Goal: Task Accomplishment & Management: Manage account settings

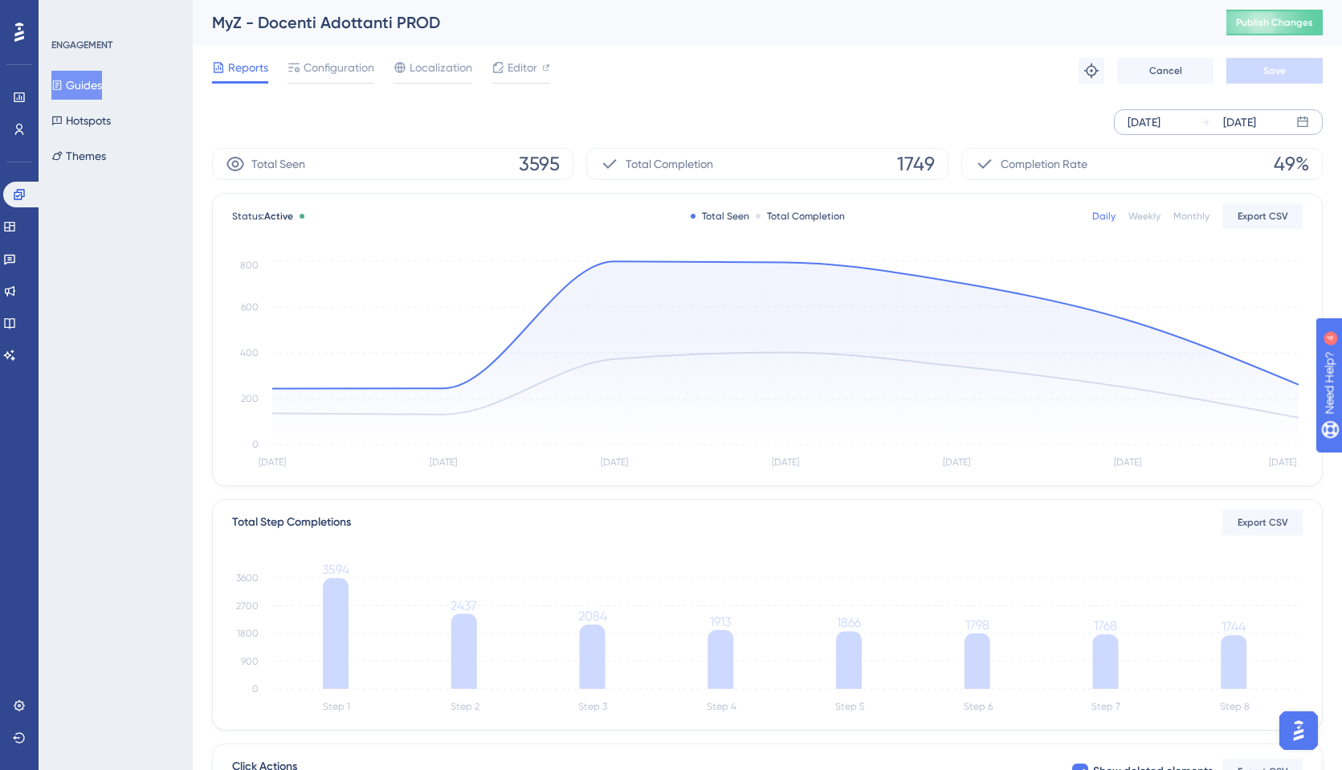
click at [1242, 125] on div "[DATE]" at bounding box center [1239, 121] width 33 height 19
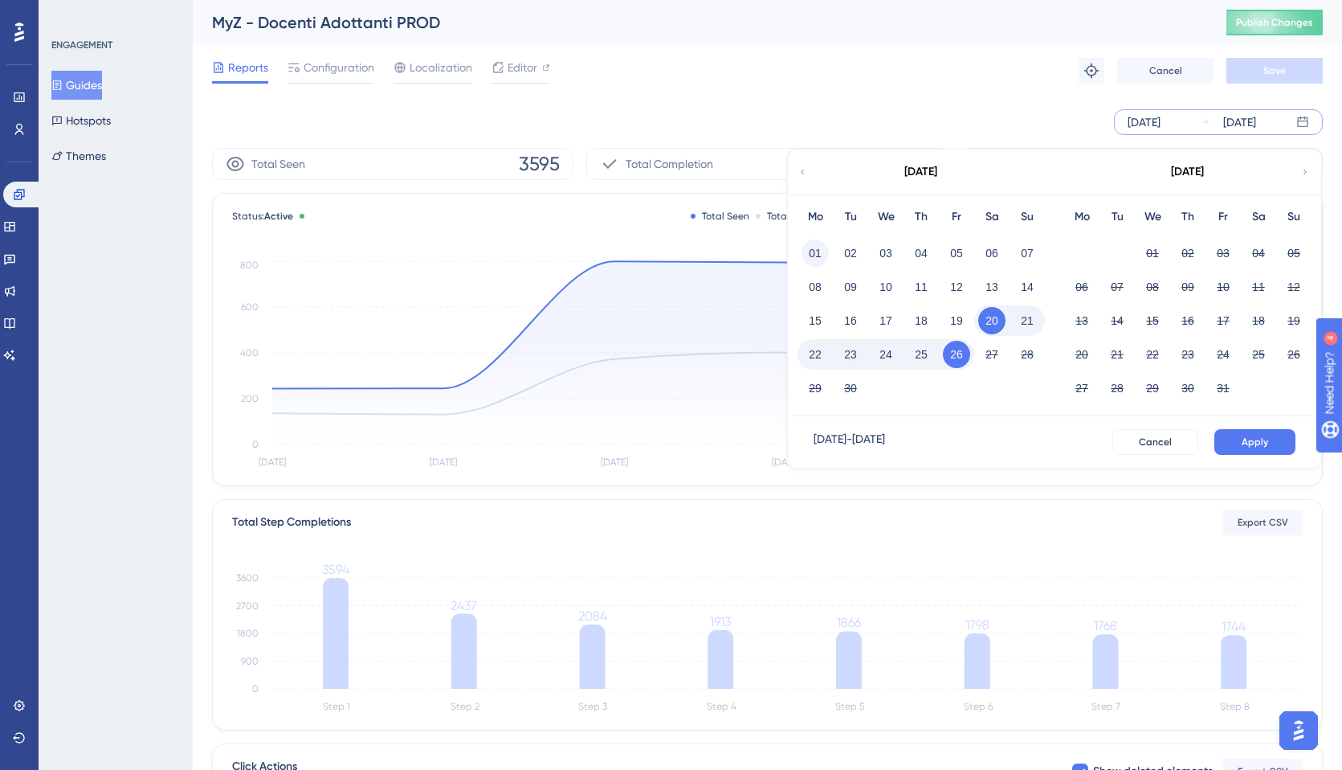
click at [815, 255] on button "01" at bounding box center [815, 252] width 27 height 27
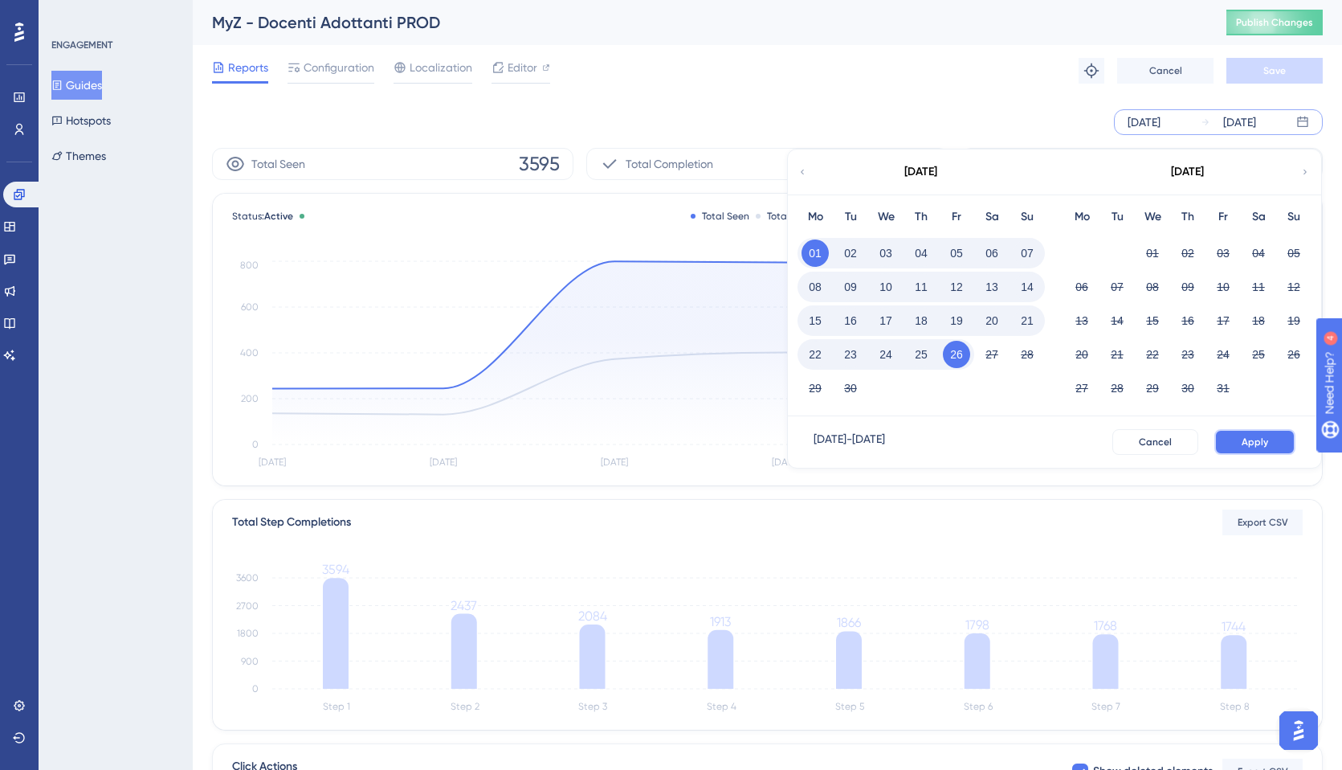
click at [1248, 435] on span "Apply" at bounding box center [1255, 441] width 27 height 13
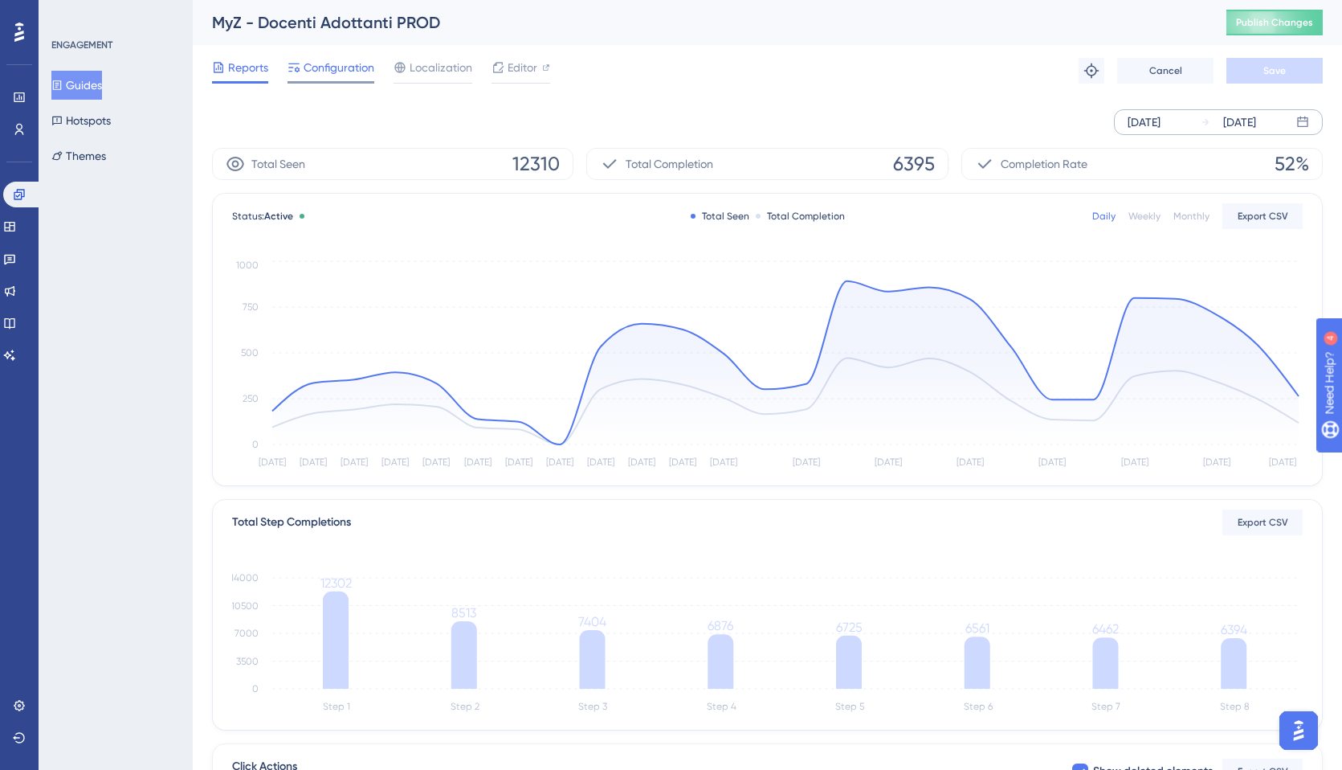
click at [353, 67] on span "Configuration" at bounding box center [339, 67] width 71 height 19
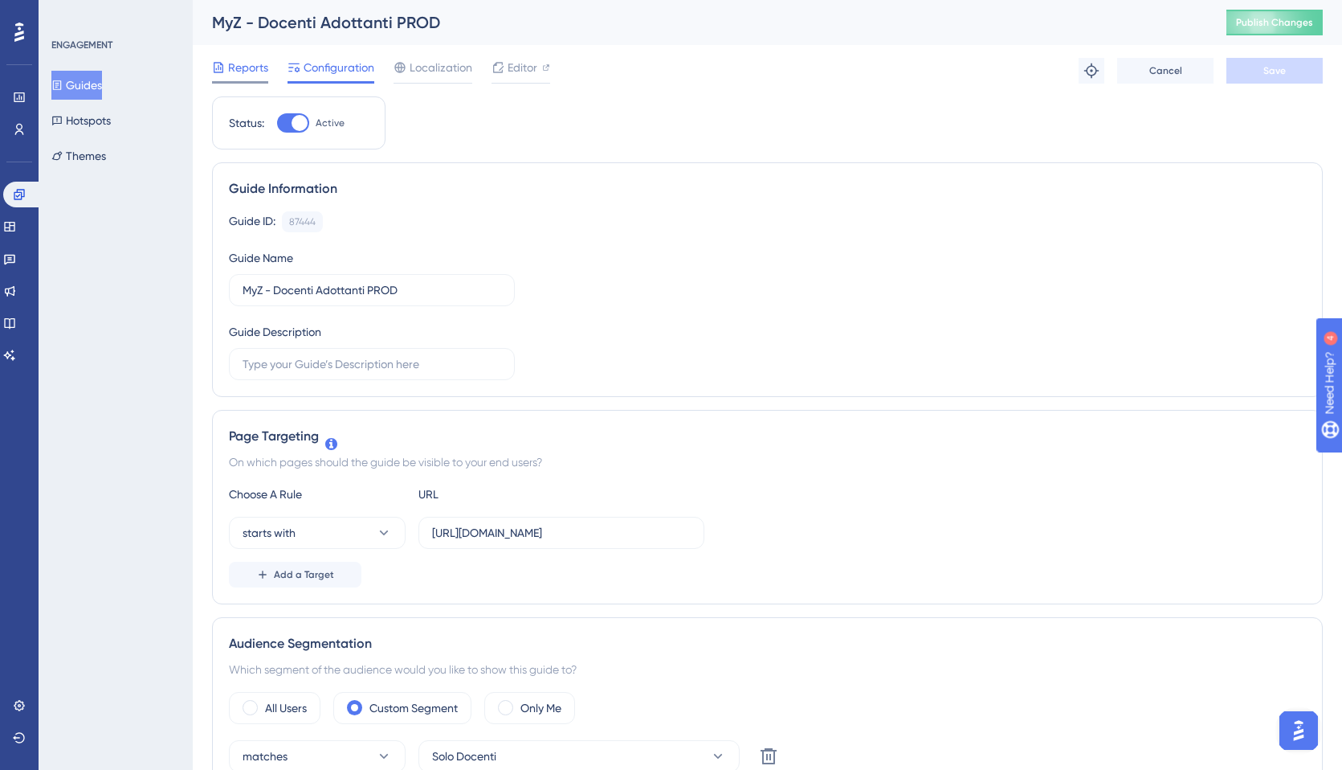
click at [241, 71] on span "Reports" at bounding box center [248, 67] width 40 height 19
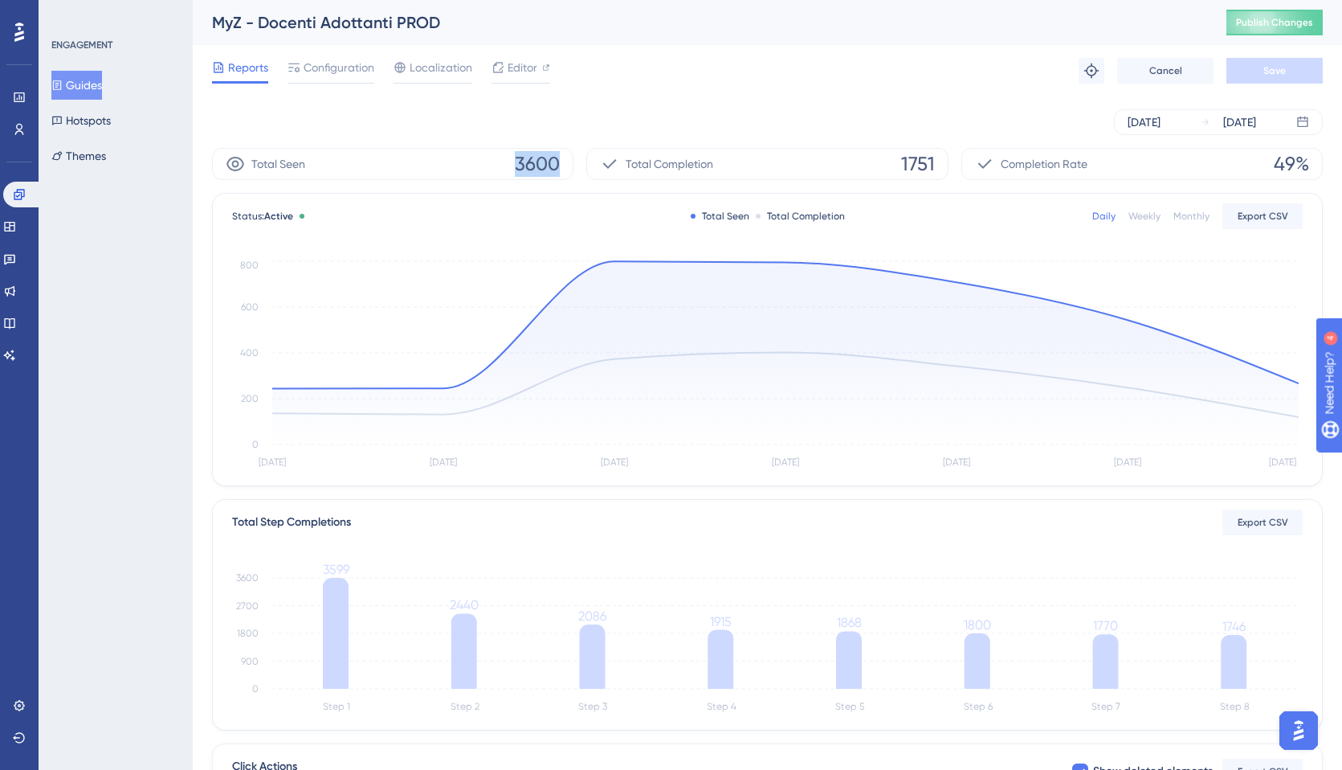
drag, startPoint x: 517, startPoint y: 165, endPoint x: 563, endPoint y: 172, distance: 47.0
click at [563, 172] on div "Total Seen 3600" at bounding box center [392, 164] width 361 height 32
click at [1097, 71] on icon at bounding box center [1091, 70] width 14 height 14
click at [339, 63] on span "Configuration" at bounding box center [339, 67] width 71 height 19
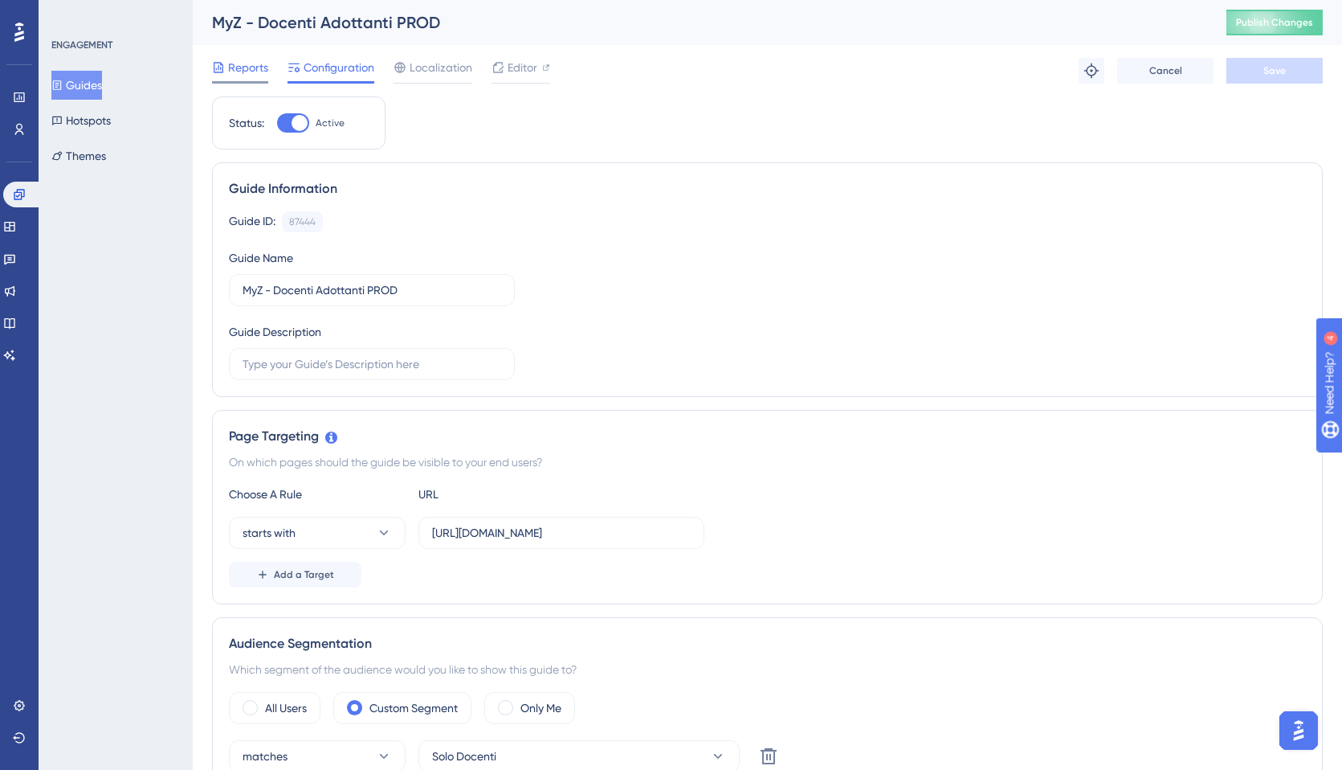
click at [238, 58] on span "Reports" at bounding box center [248, 67] width 40 height 19
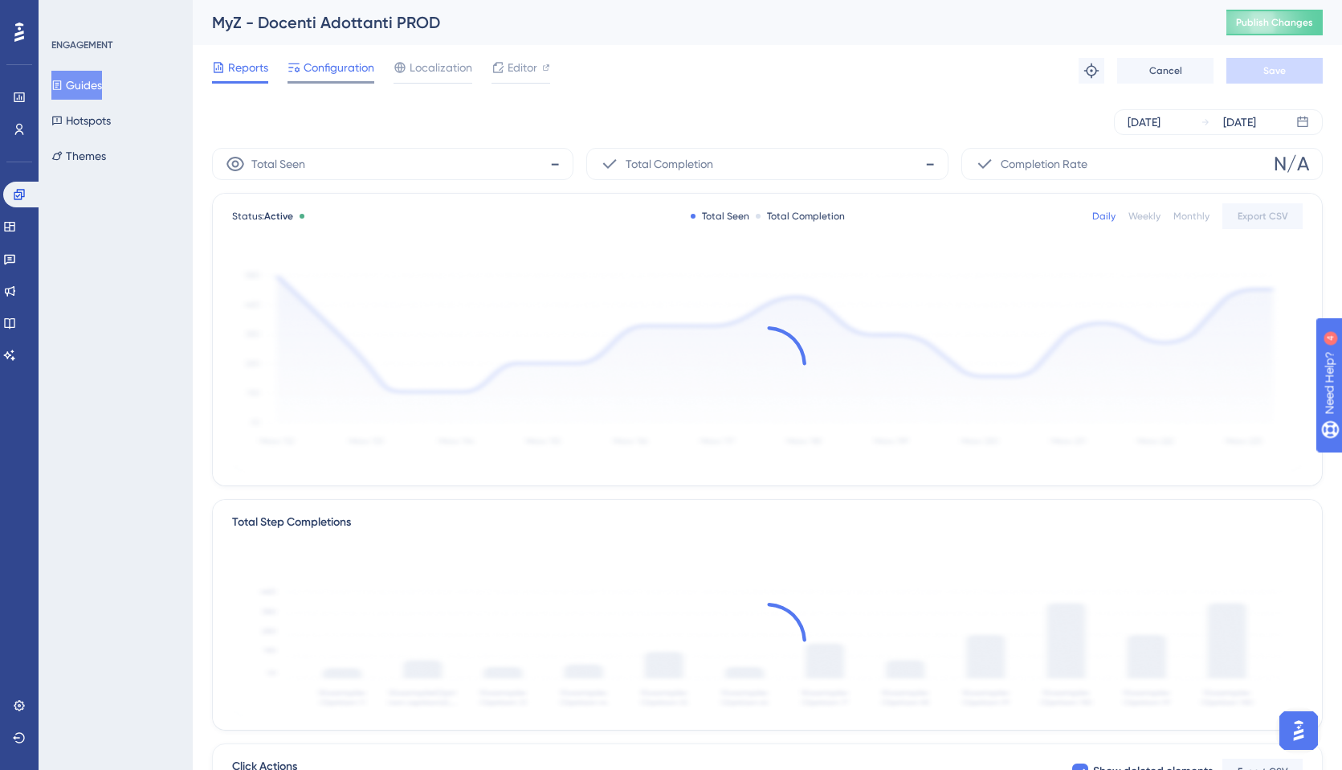
click at [337, 63] on span "Configuration" at bounding box center [339, 67] width 71 height 19
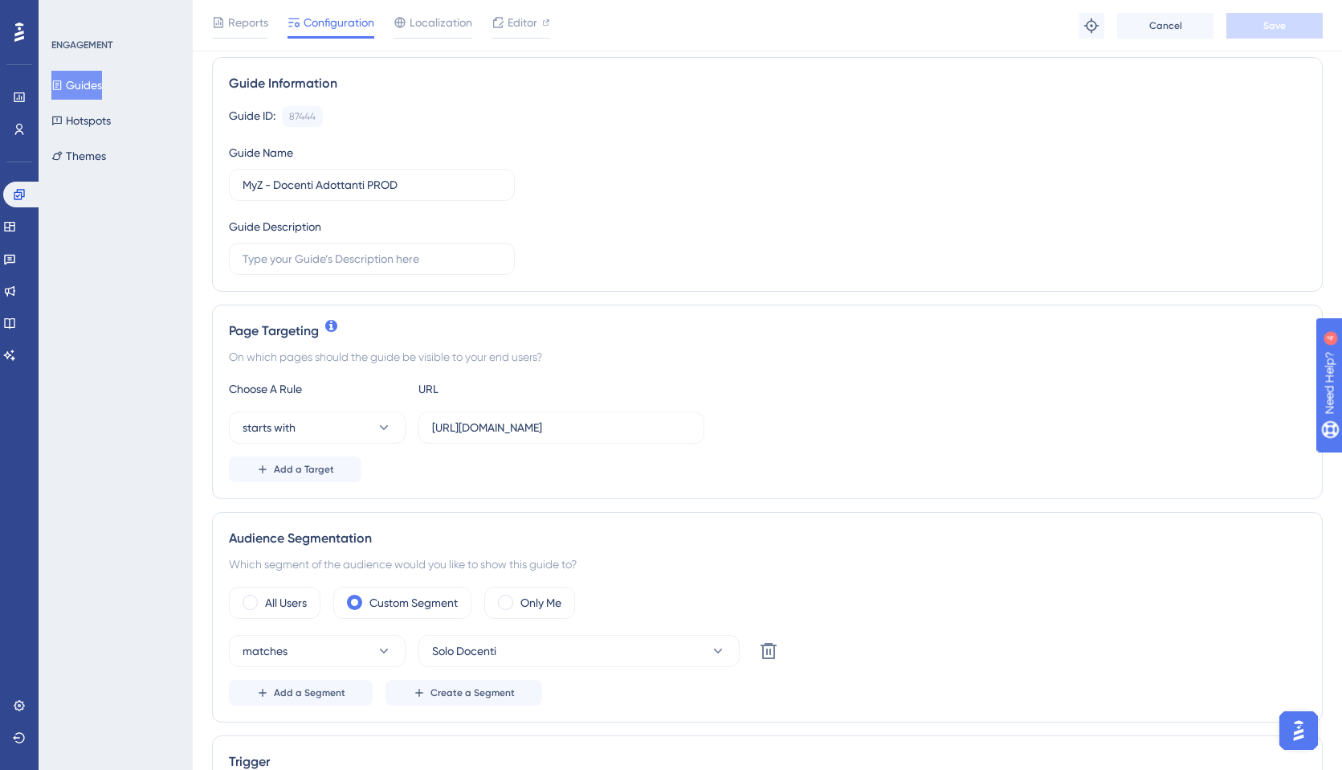
scroll to position [157, 0]
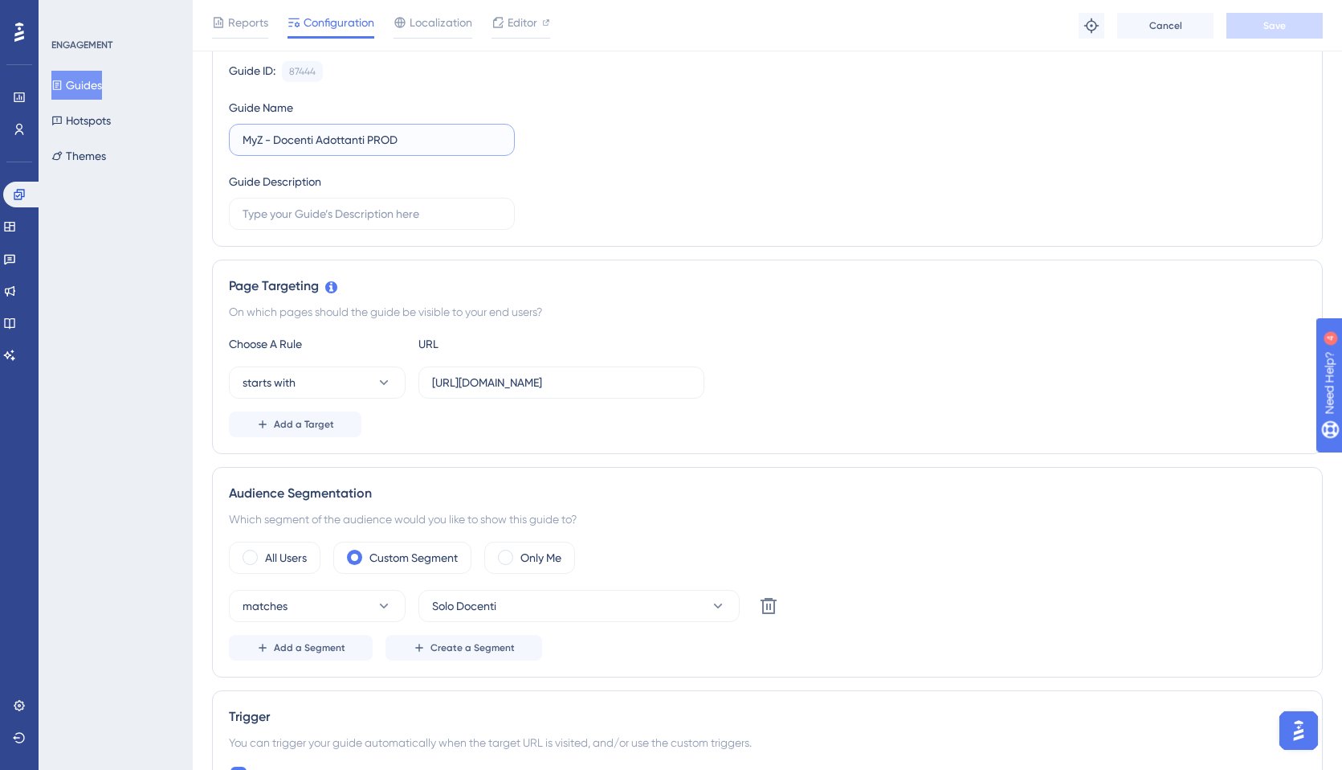
click at [263, 145] on input "MyZ - Docenti Adottanti PROD" at bounding box center [372, 140] width 259 height 18
drag, startPoint x: 337, startPoint y: 137, endPoint x: 468, endPoint y: 137, distance: 130.1
click at [468, 137] on input "MyZ Prod - DOC - Docenti Adottanti PROD" at bounding box center [372, 140] width 259 height 18
type input "MyZ Prod - DOC - Onboarding"
click at [737, 182] on div "Guide ID: 87444 Copy Guide Name MyZ Prod - DOC - Onboarding Guide Description" at bounding box center [767, 145] width 1077 height 169
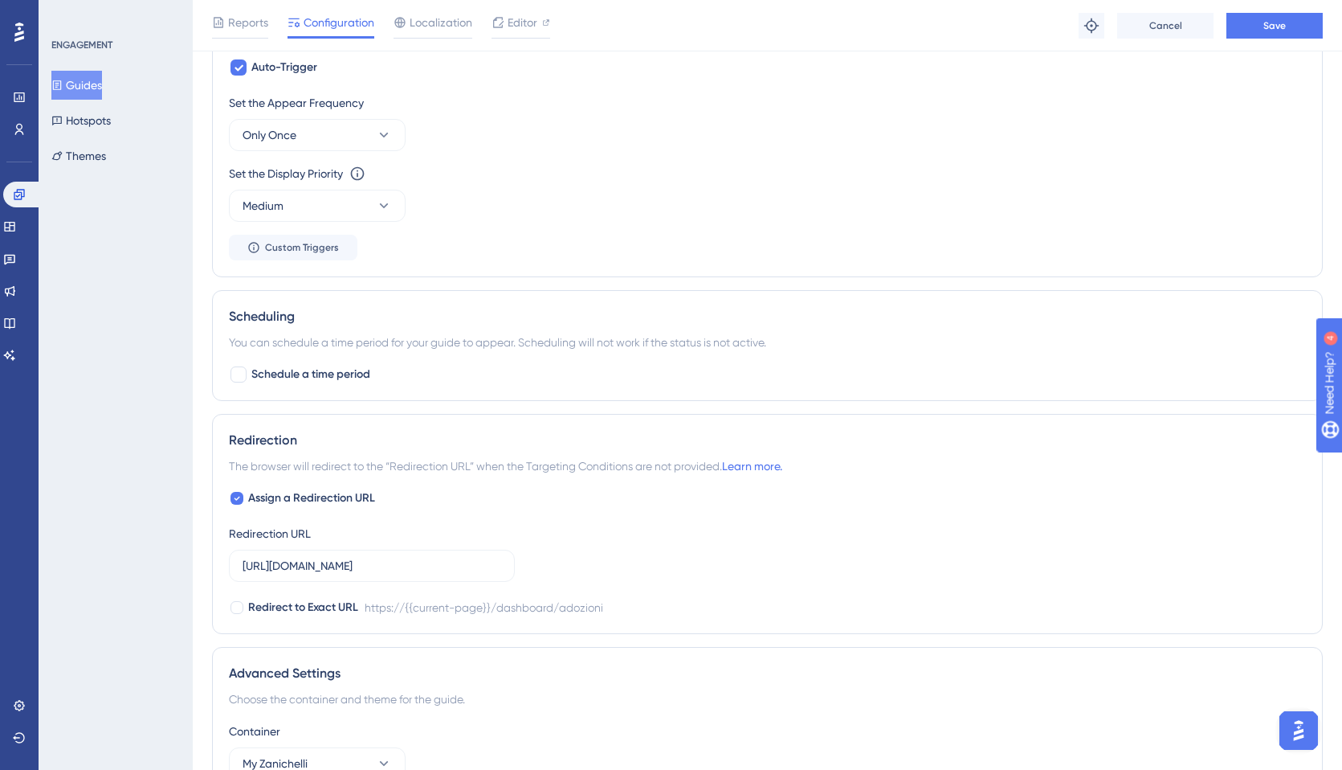
scroll to position [844, 0]
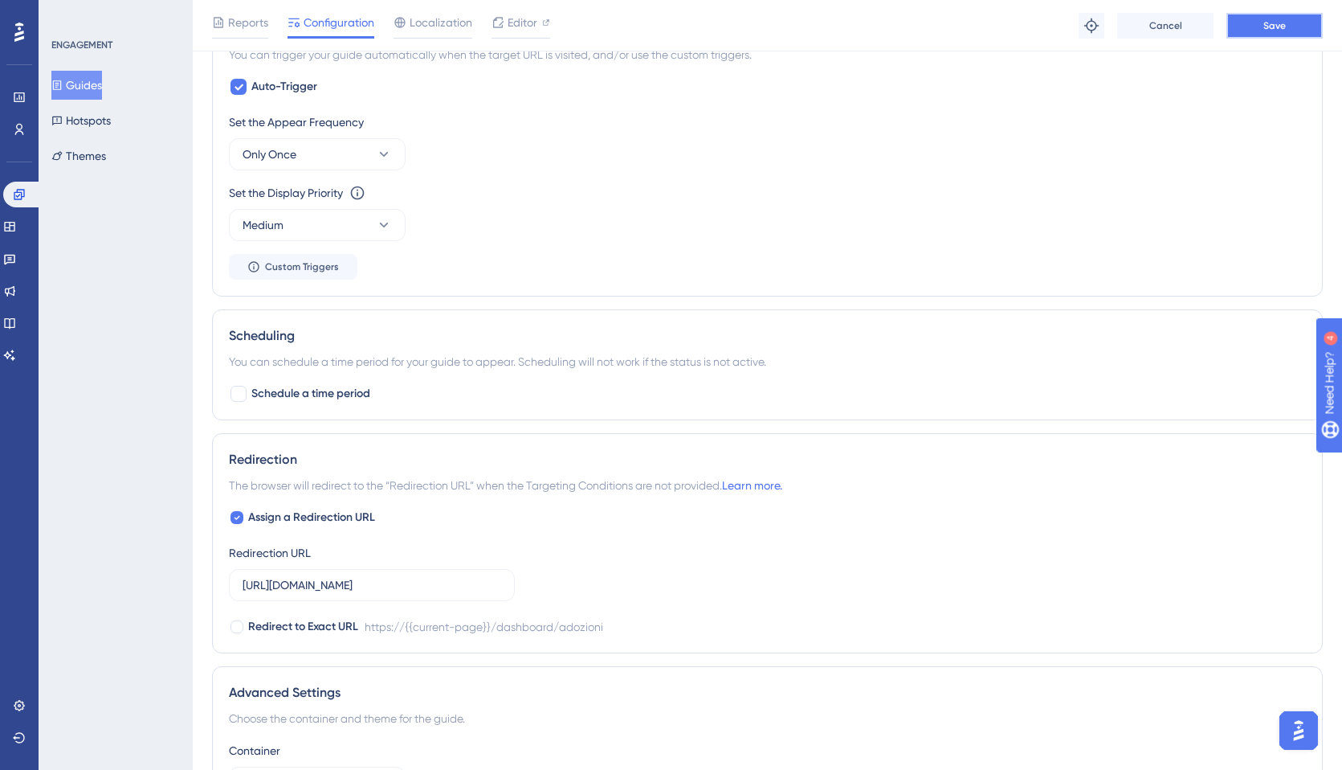
click at [1258, 35] on button "Save" at bounding box center [1275, 26] width 96 height 26
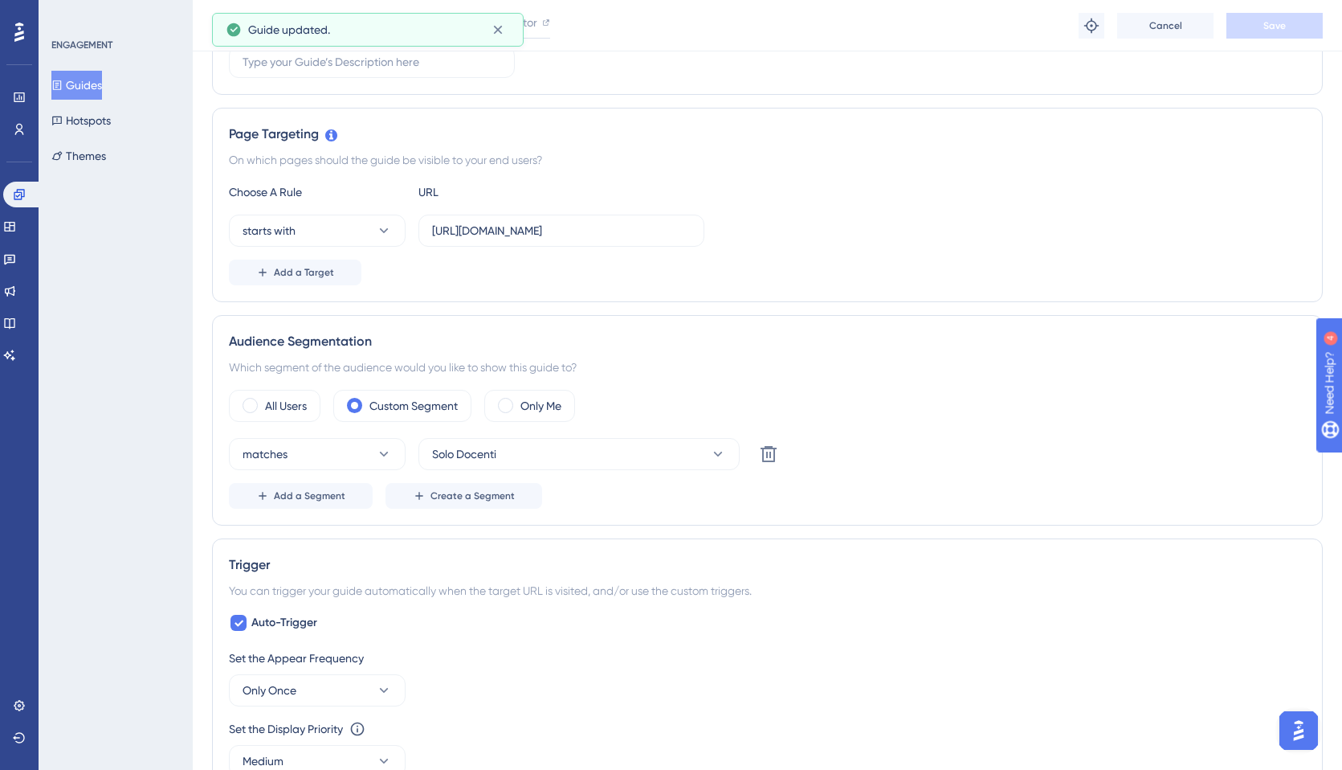
scroll to position [22, 0]
